Goal: Find specific page/section

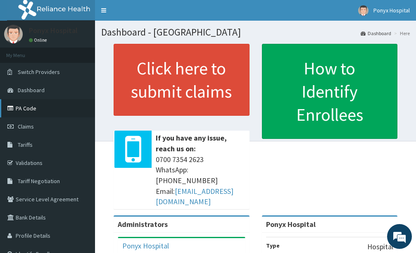
click at [27, 107] on link "PA Code" at bounding box center [47, 108] width 95 height 18
